Goal: Transaction & Acquisition: Subscribe to service/newsletter

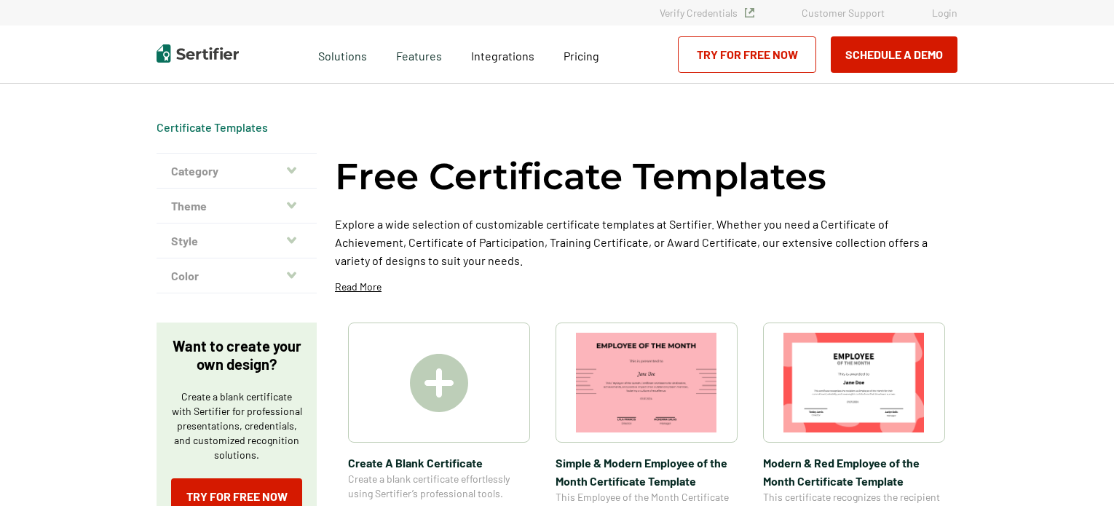
scroll to position [166, 0]
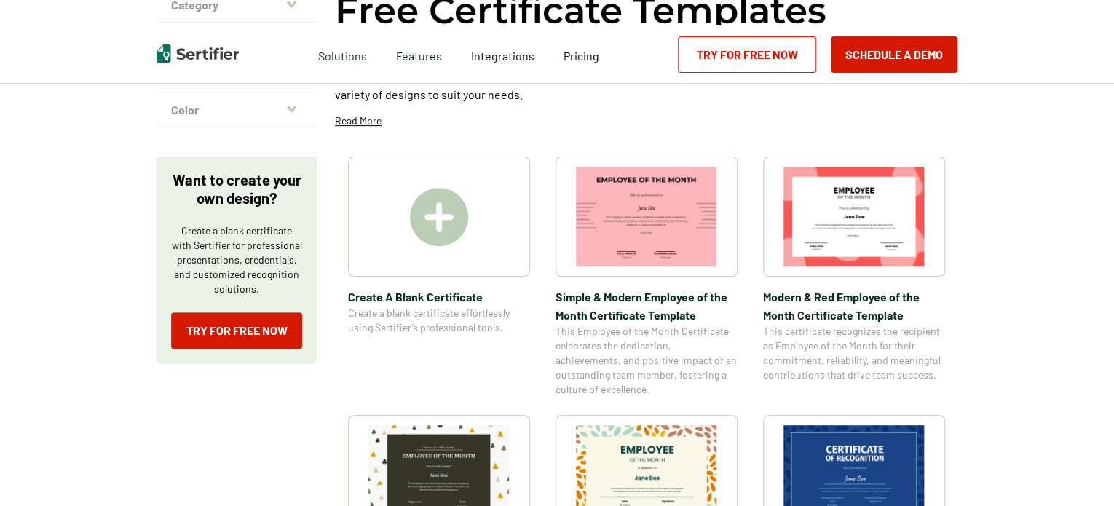
click at [433, 221] on img at bounding box center [439, 217] width 58 height 58
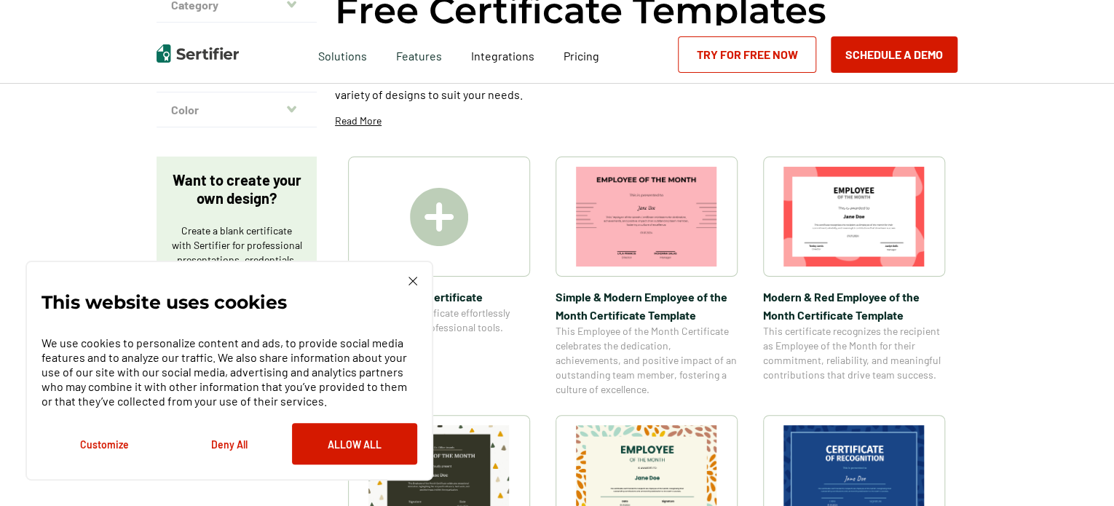
click at [229, 445] on button "Deny All" at bounding box center [229, 443] width 125 height 41
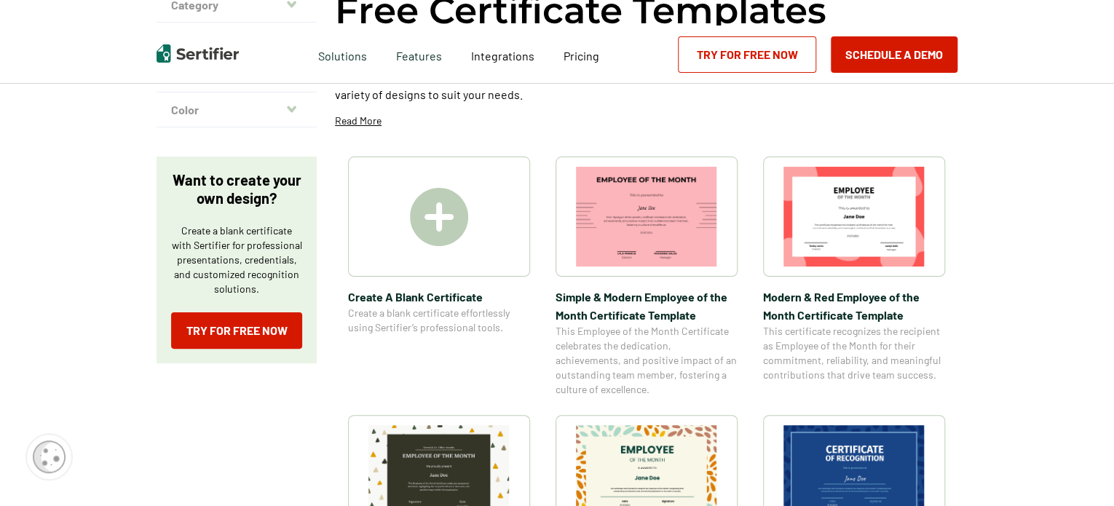
click at [442, 213] on img at bounding box center [439, 217] width 58 height 58
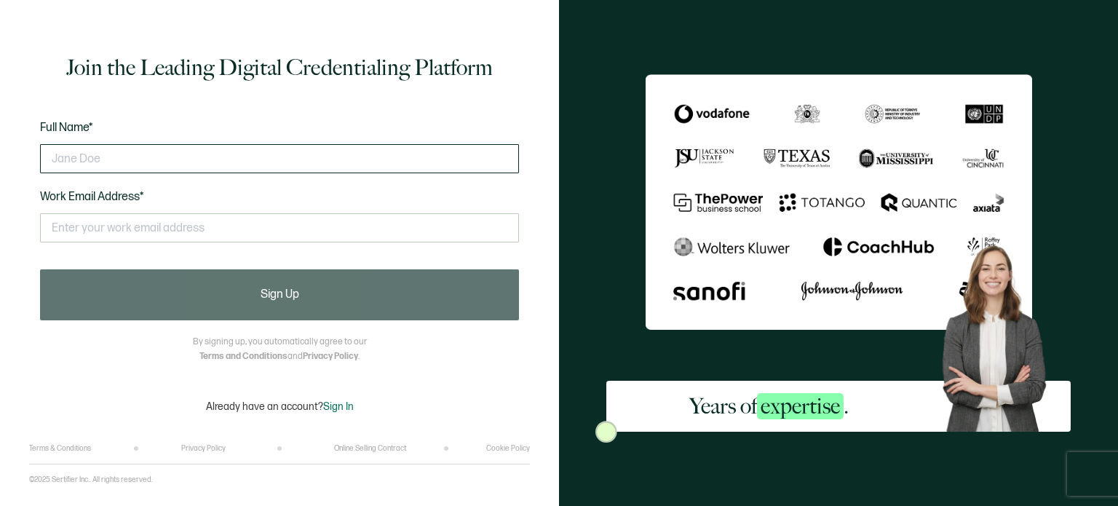
click at [74, 159] on input "text" at bounding box center [279, 158] width 479 height 29
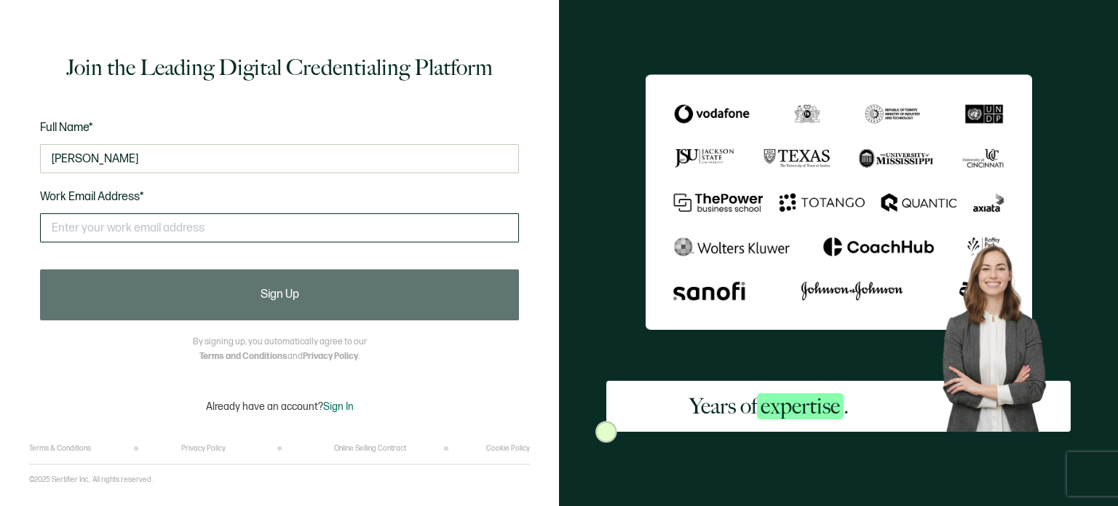
type input "[PERSON_NAME]"
click at [56, 231] on input "text" at bounding box center [279, 227] width 479 height 29
type input "[EMAIL_ADDRESS][DOMAIN_NAME]"
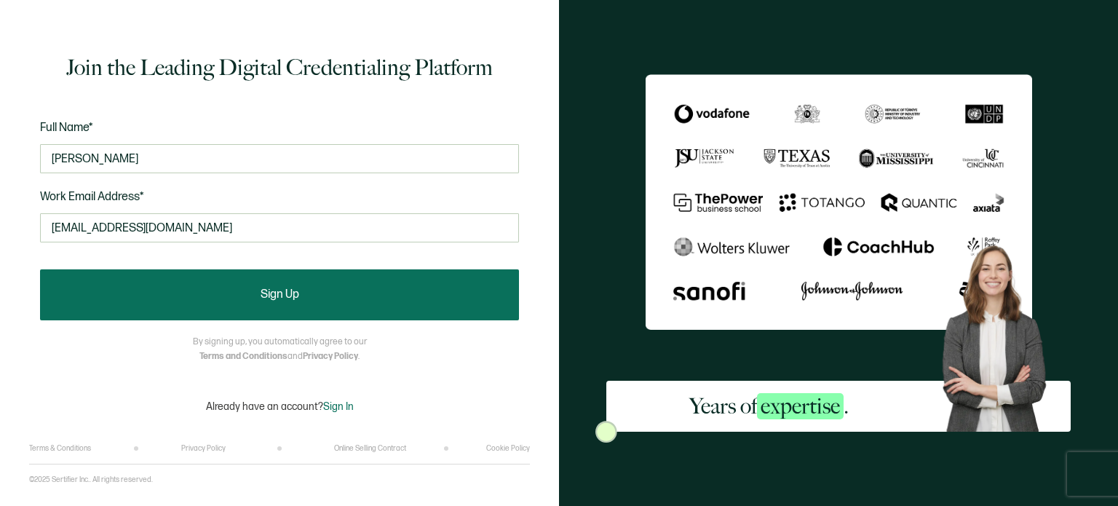
click at [275, 293] on span "Sign Up" at bounding box center [280, 295] width 39 height 12
